Goal: Navigation & Orientation: Find specific page/section

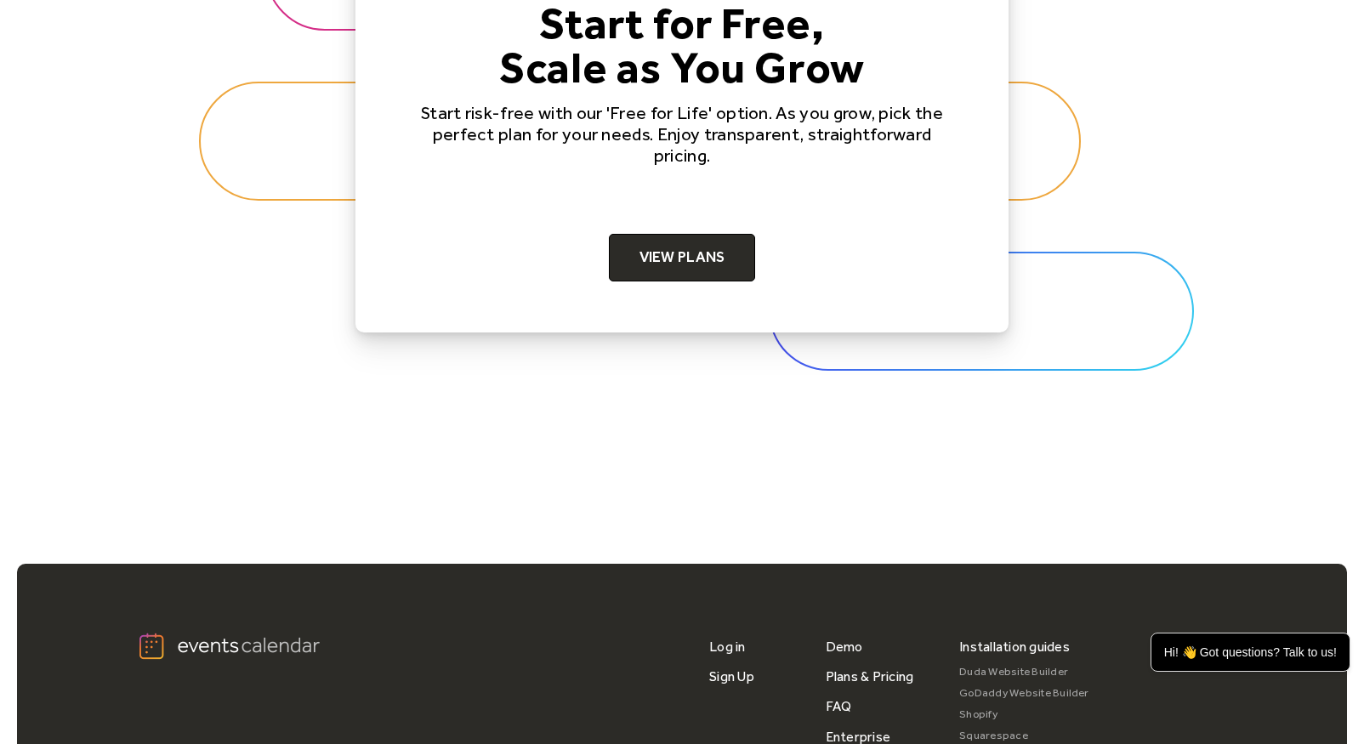
scroll to position [5415, 0]
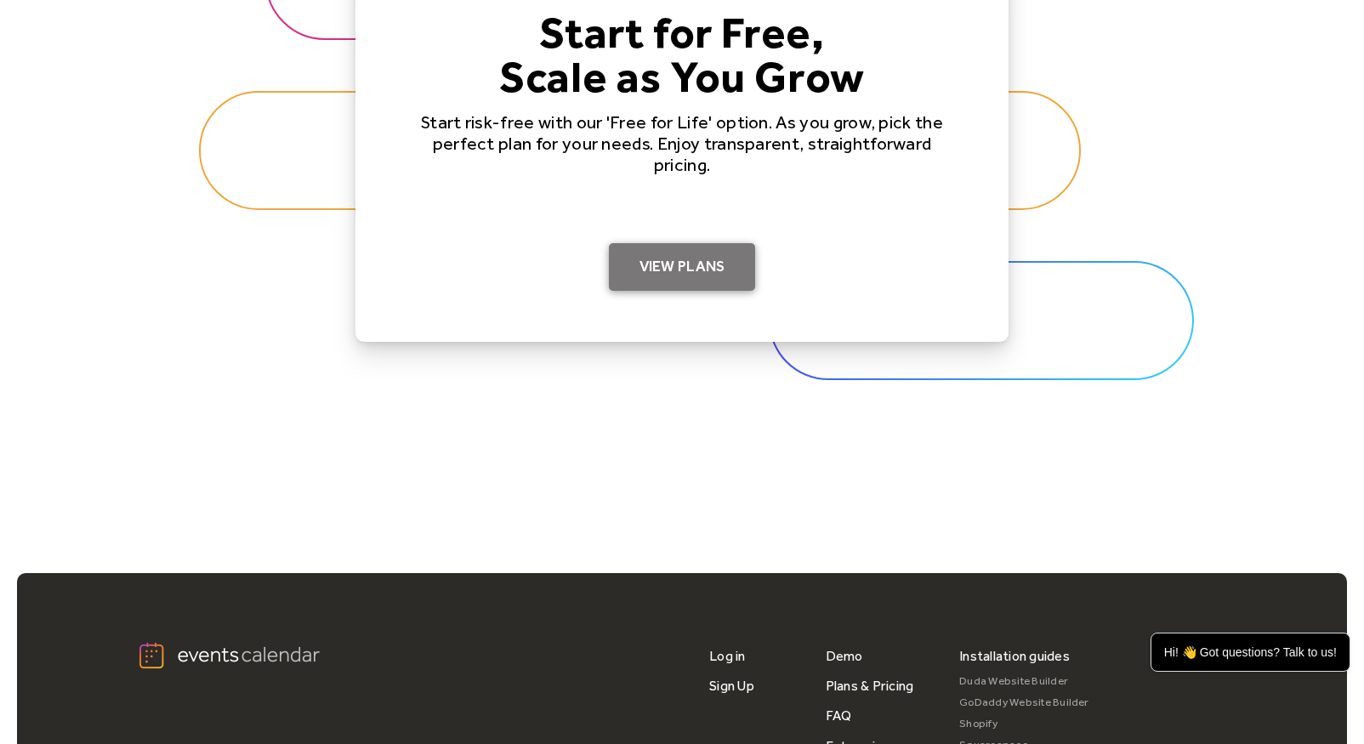
click at [672, 266] on link "View Plans" at bounding box center [682, 267] width 147 height 48
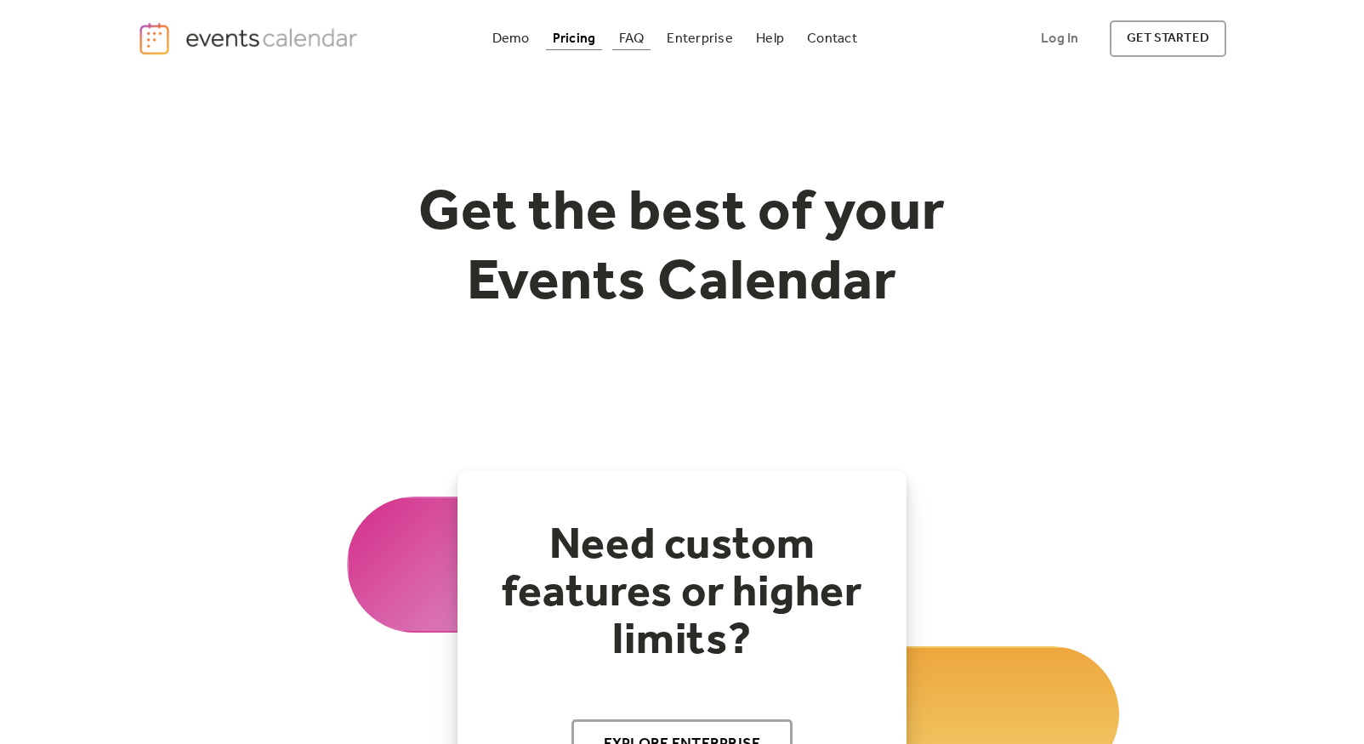
click at [627, 42] on div "FAQ" at bounding box center [632, 38] width 26 height 9
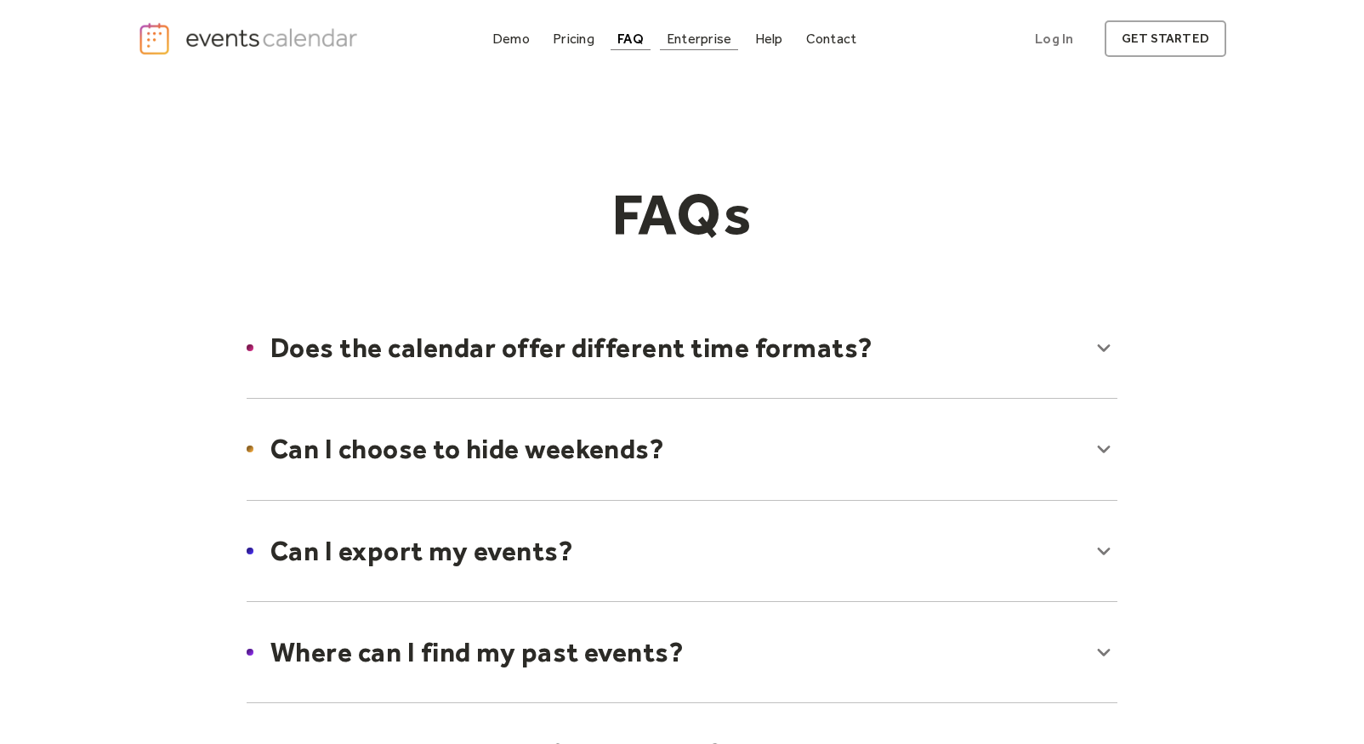
click at [694, 41] on div "Enterprise" at bounding box center [699, 38] width 65 height 9
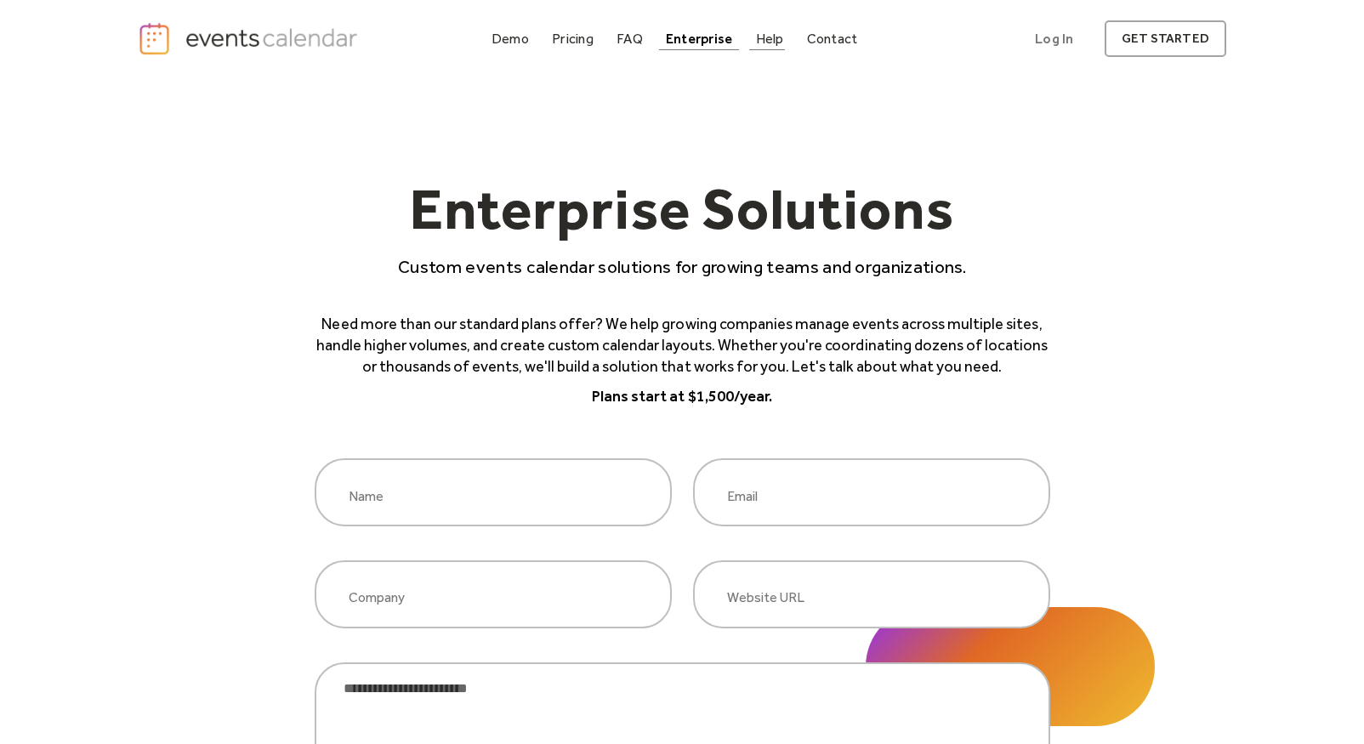
click at [754, 37] on link "Help" at bounding box center [770, 38] width 42 height 23
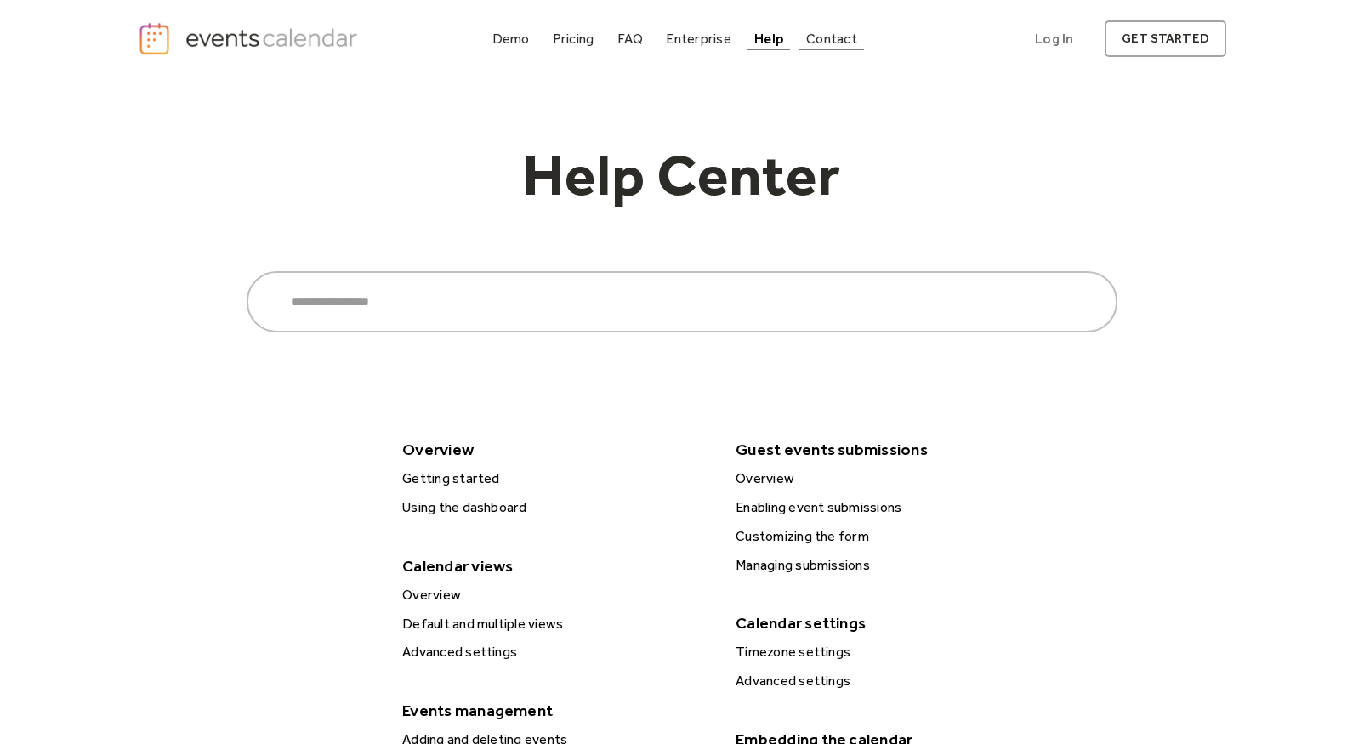
click at [823, 37] on div "Contact" at bounding box center [831, 38] width 51 height 9
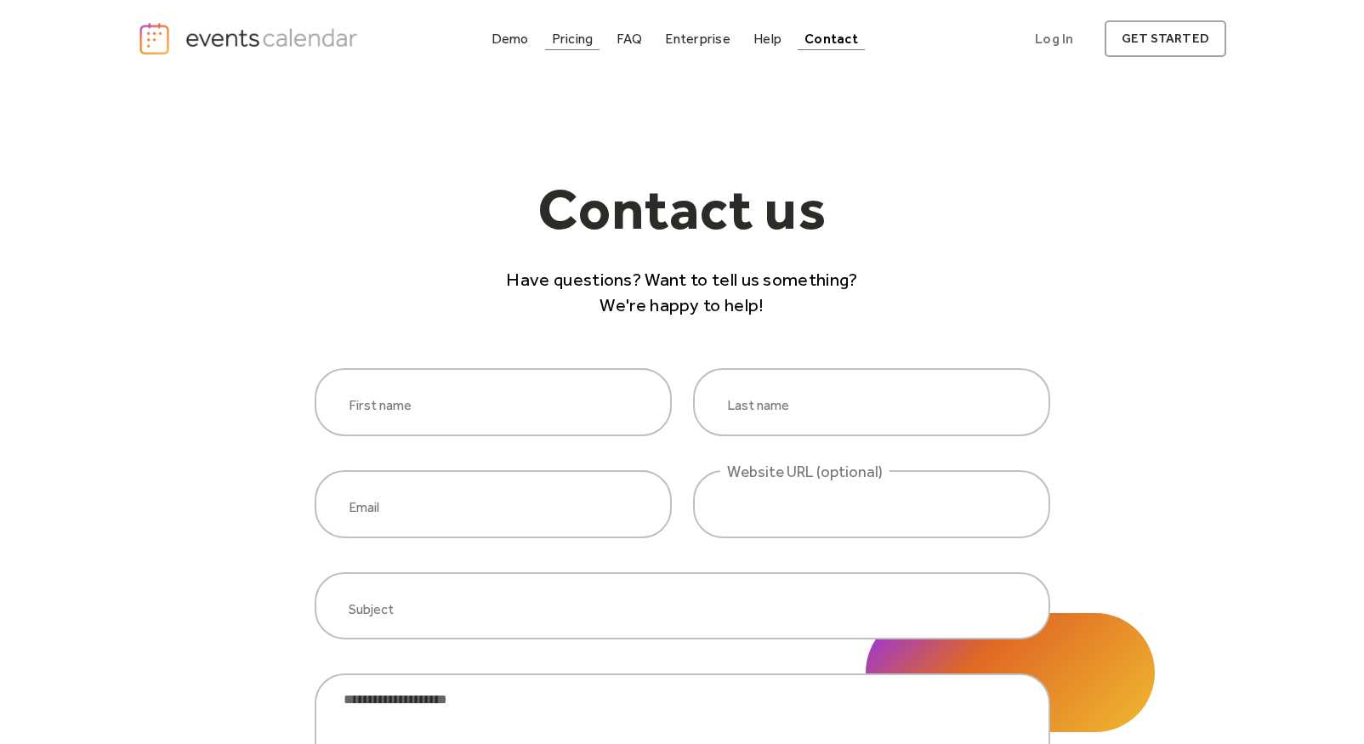
click at [545, 35] on div "Demo Pricing FAQ Enterprise Help Contact Log In Get Started" at bounding box center [675, 38] width 380 height 23
click at [516, 37] on div "Demo" at bounding box center [509, 38] width 37 height 9
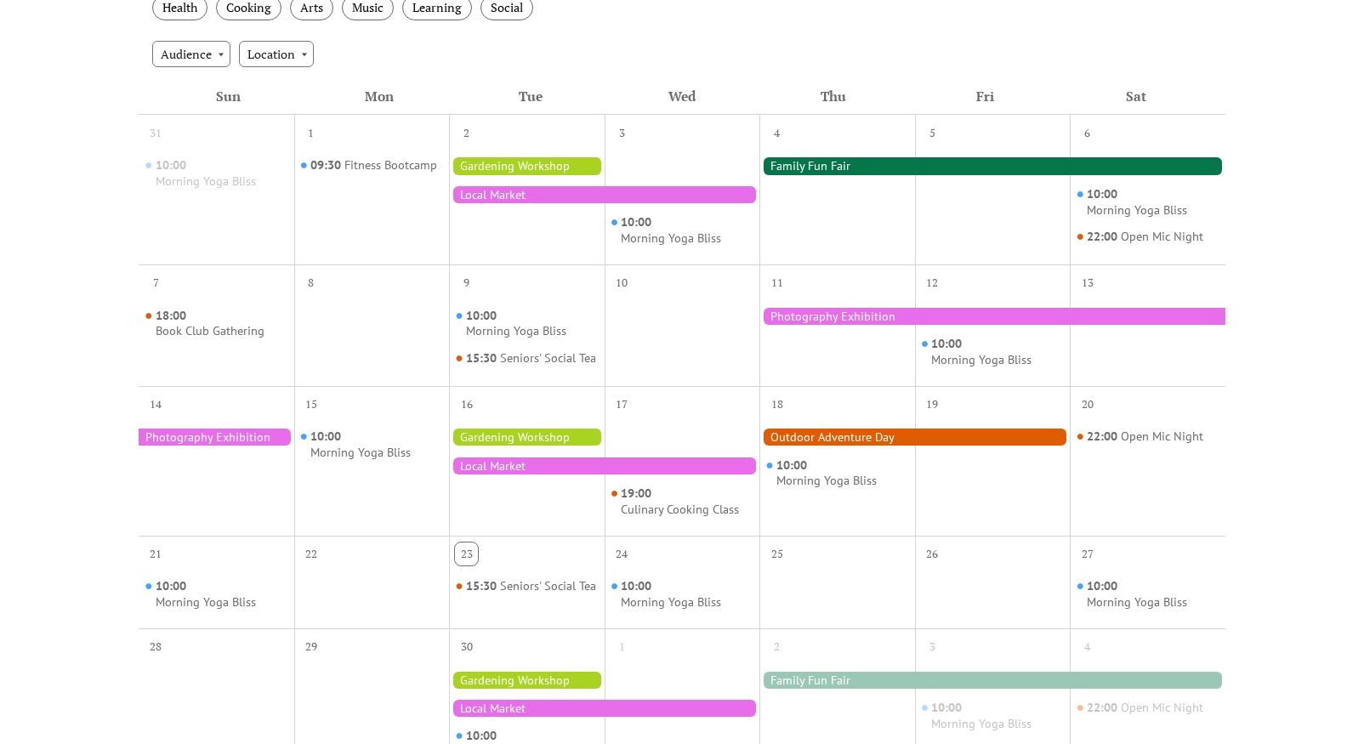
scroll to position [356, 0]
click at [567, 169] on div at bounding box center [527, 164] width 156 height 17
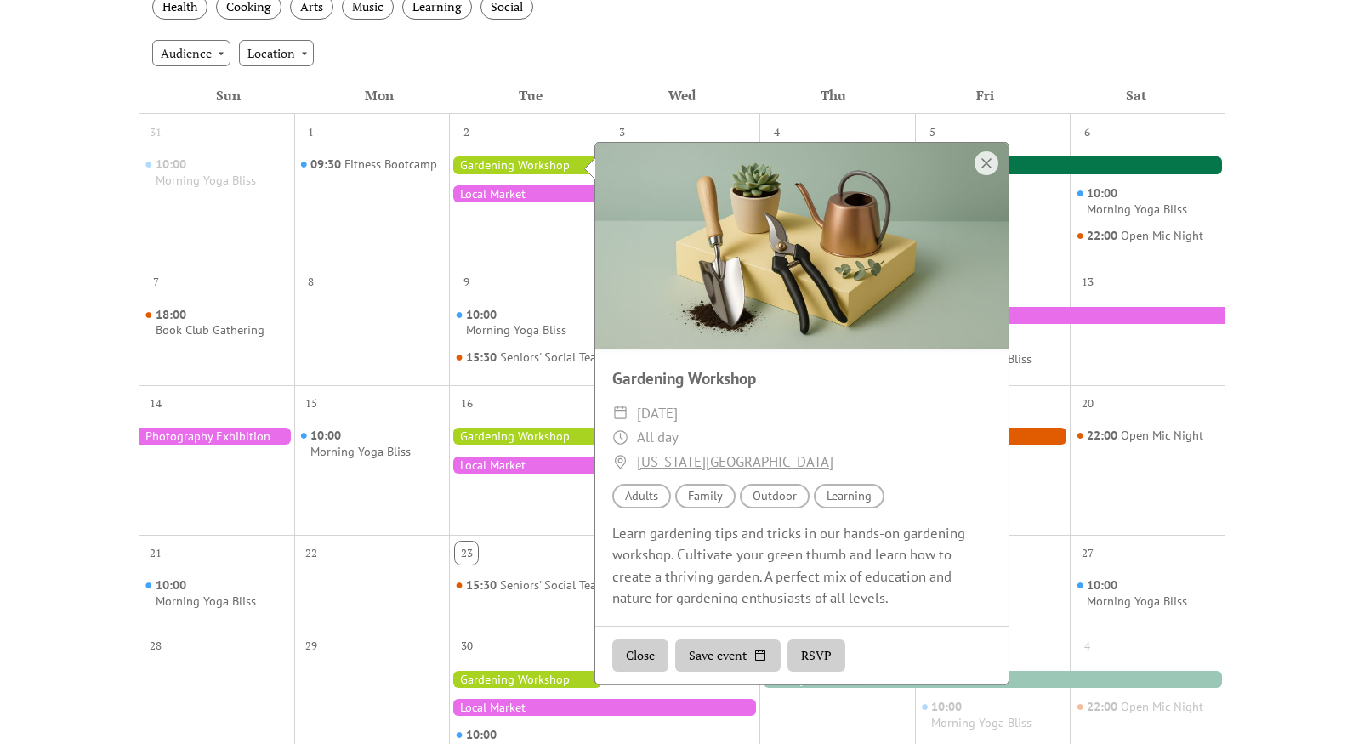
click at [519, 258] on div "2" at bounding box center [527, 189] width 156 height 150
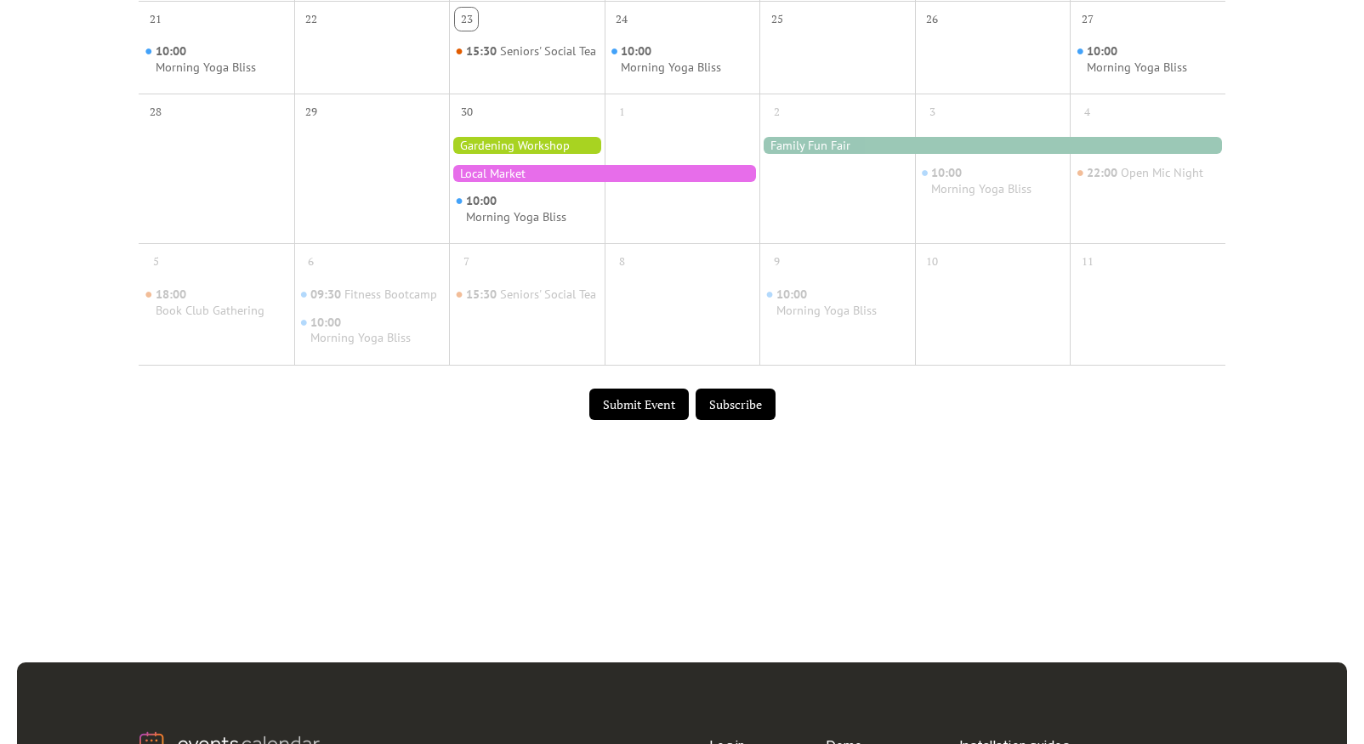
scroll to position [905, 0]
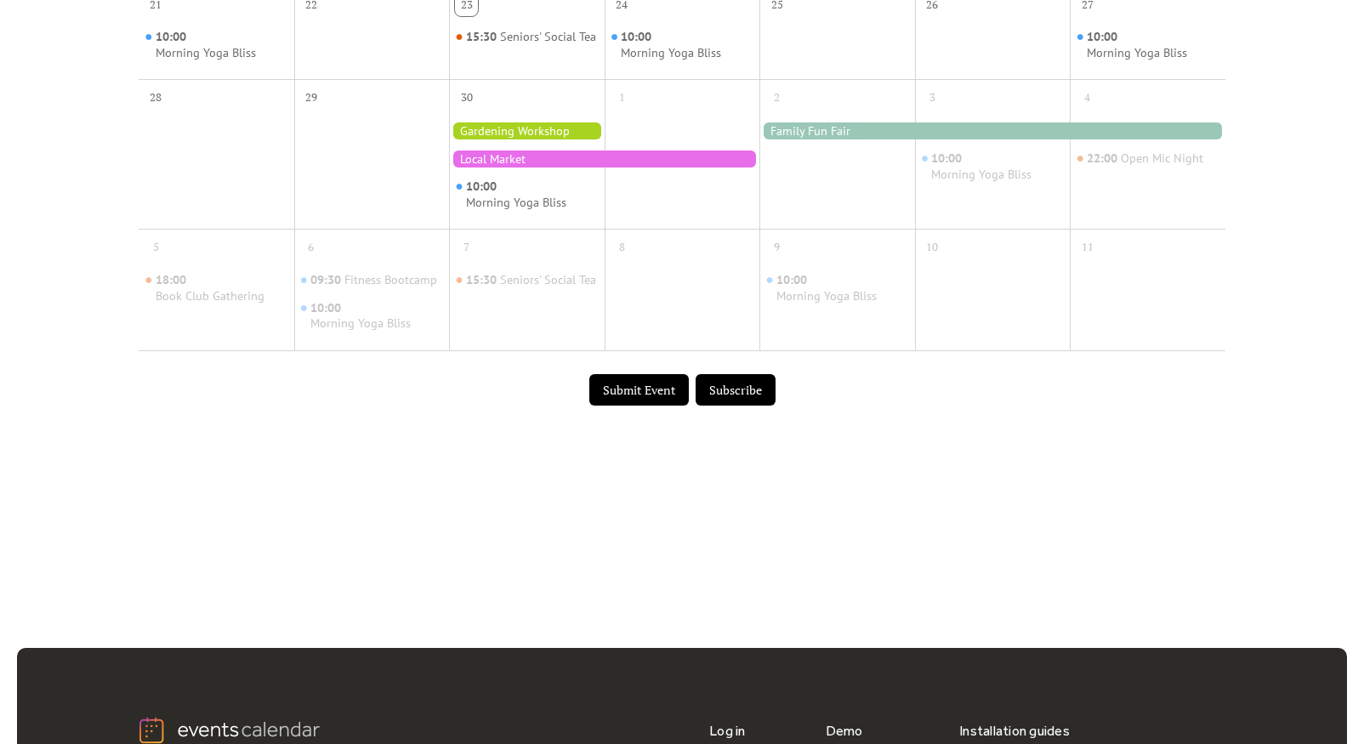
click at [629, 406] on button "Submit Event" at bounding box center [638, 390] width 99 height 32
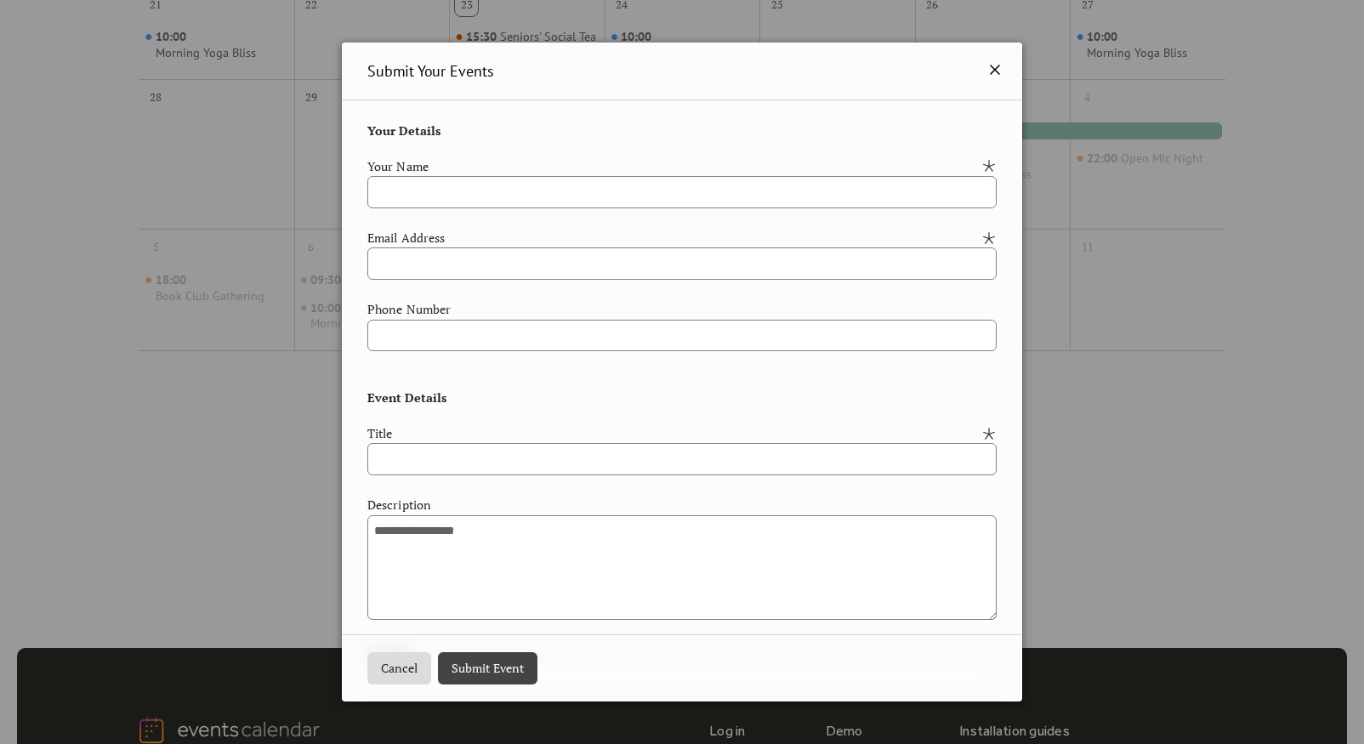
click at [986, 65] on icon at bounding box center [995, 70] width 20 height 20
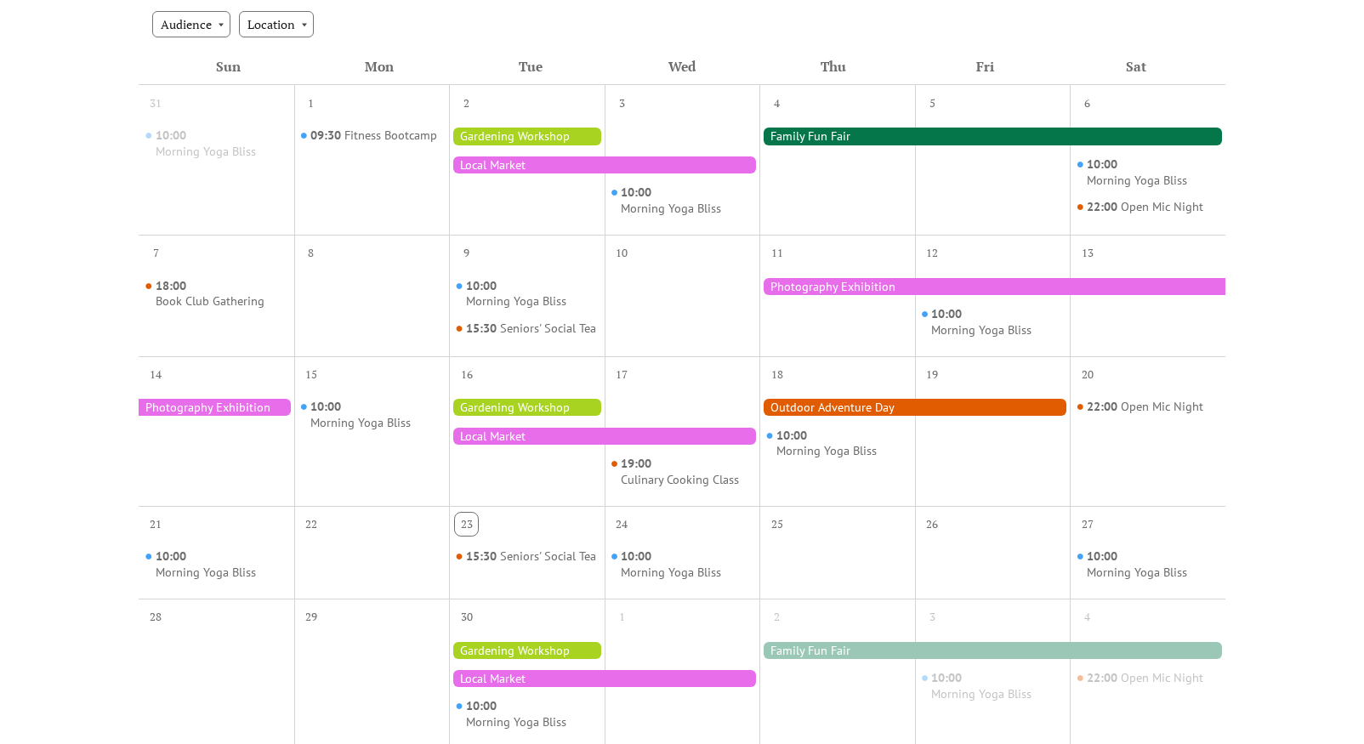
scroll to position [384, 0]
